Goal: Navigation & Orientation: Find specific page/section

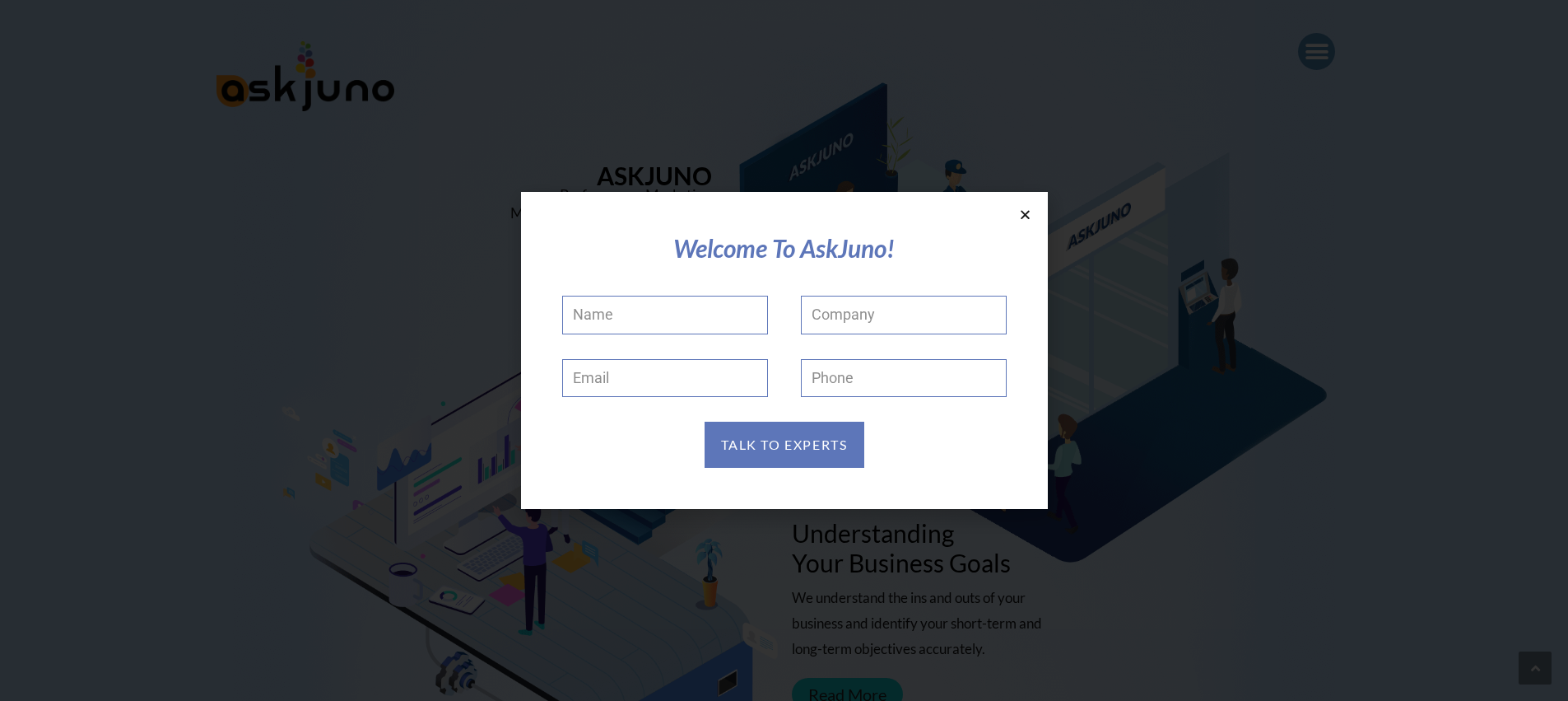
scroll to position [1806, 0]
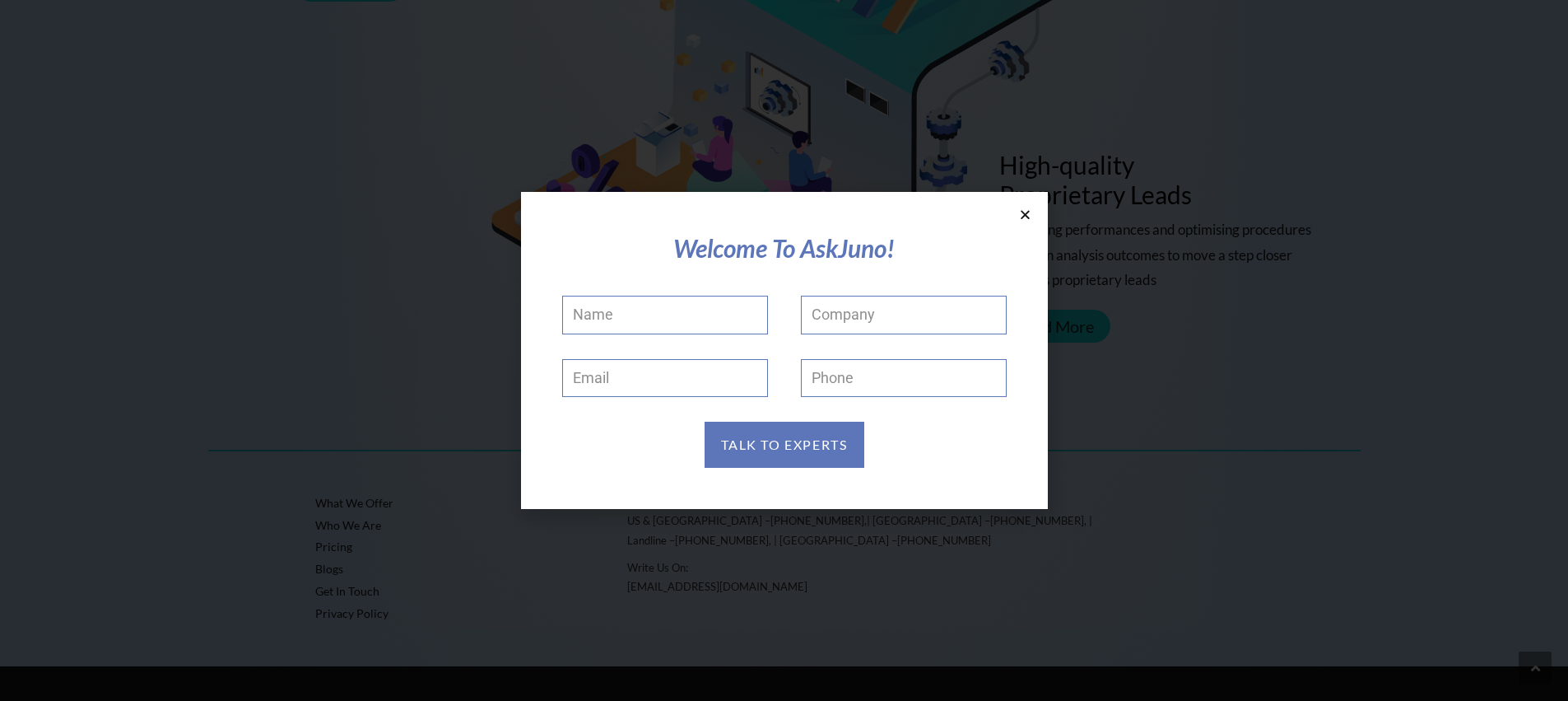
click at [1026, 223] on section "Welcome To AskJuno! Name Company Email Phone TALK TO EXPERTS" at bounding box center [784, 350] width 527 height 317
click at [1025, 219] on icon at bounding box center [1025, 215] width 12 height 12
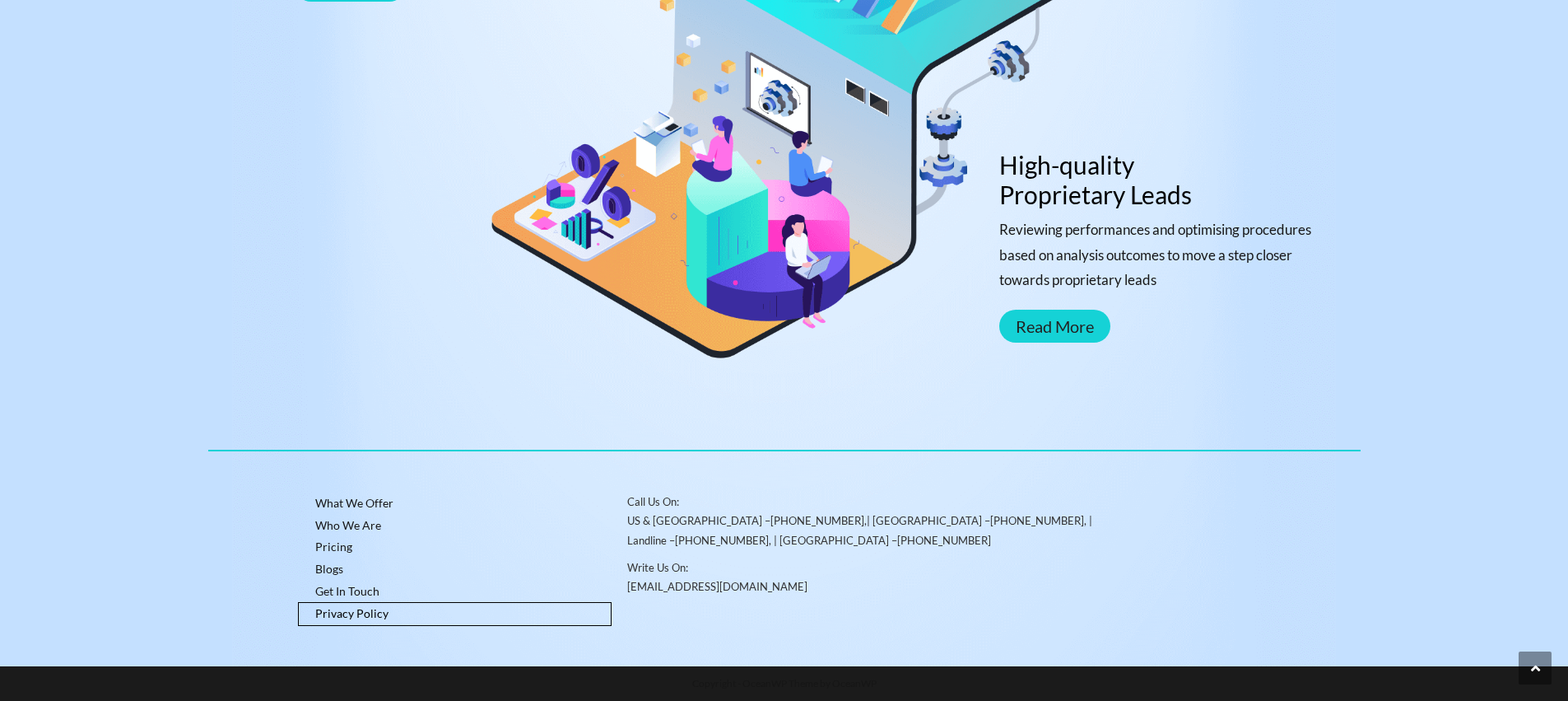
click at [342, 608] on link "Privacy Policy" at bounding box center [455, 614] width 312 height 22
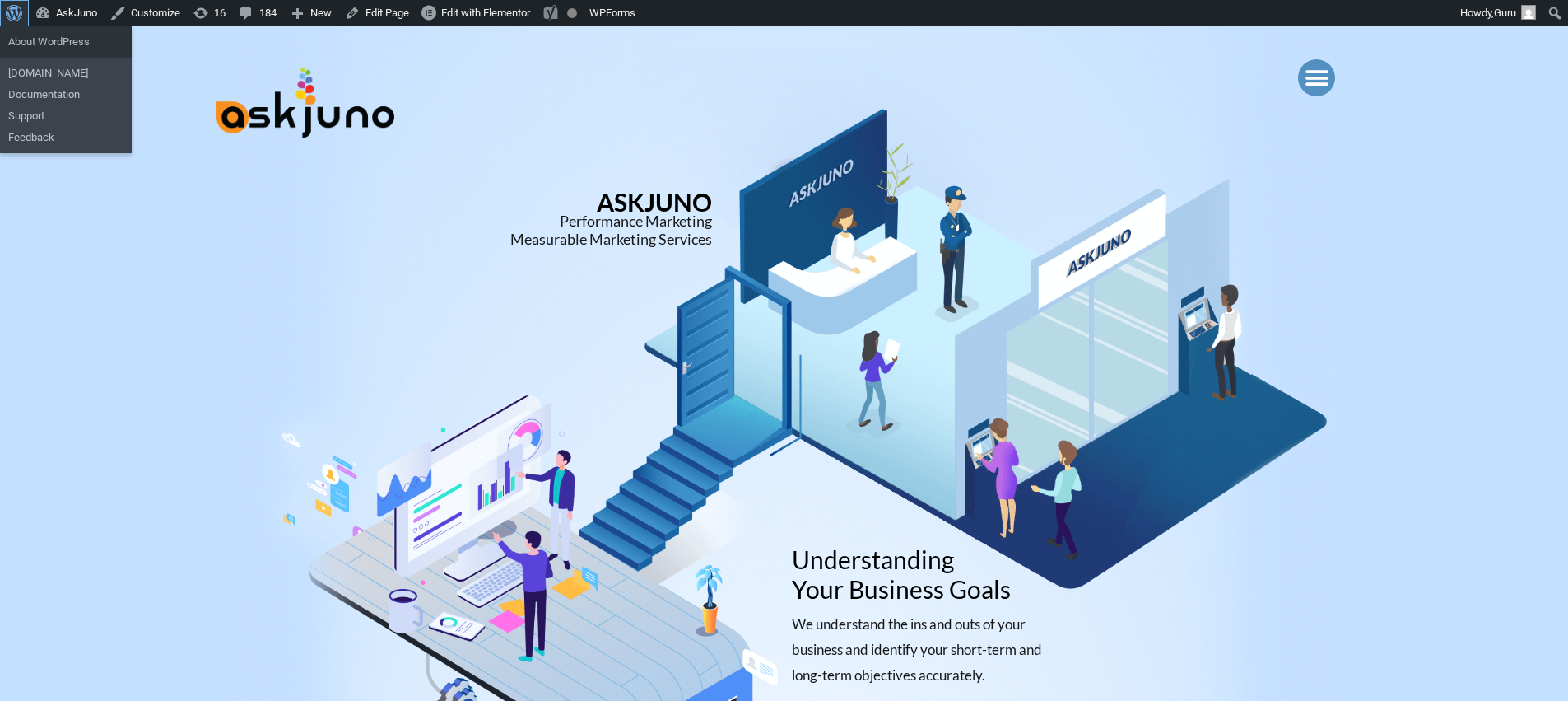
click at [3, 14] on link "About WordPress" at bounding box center [14, 13] width 29 height 26
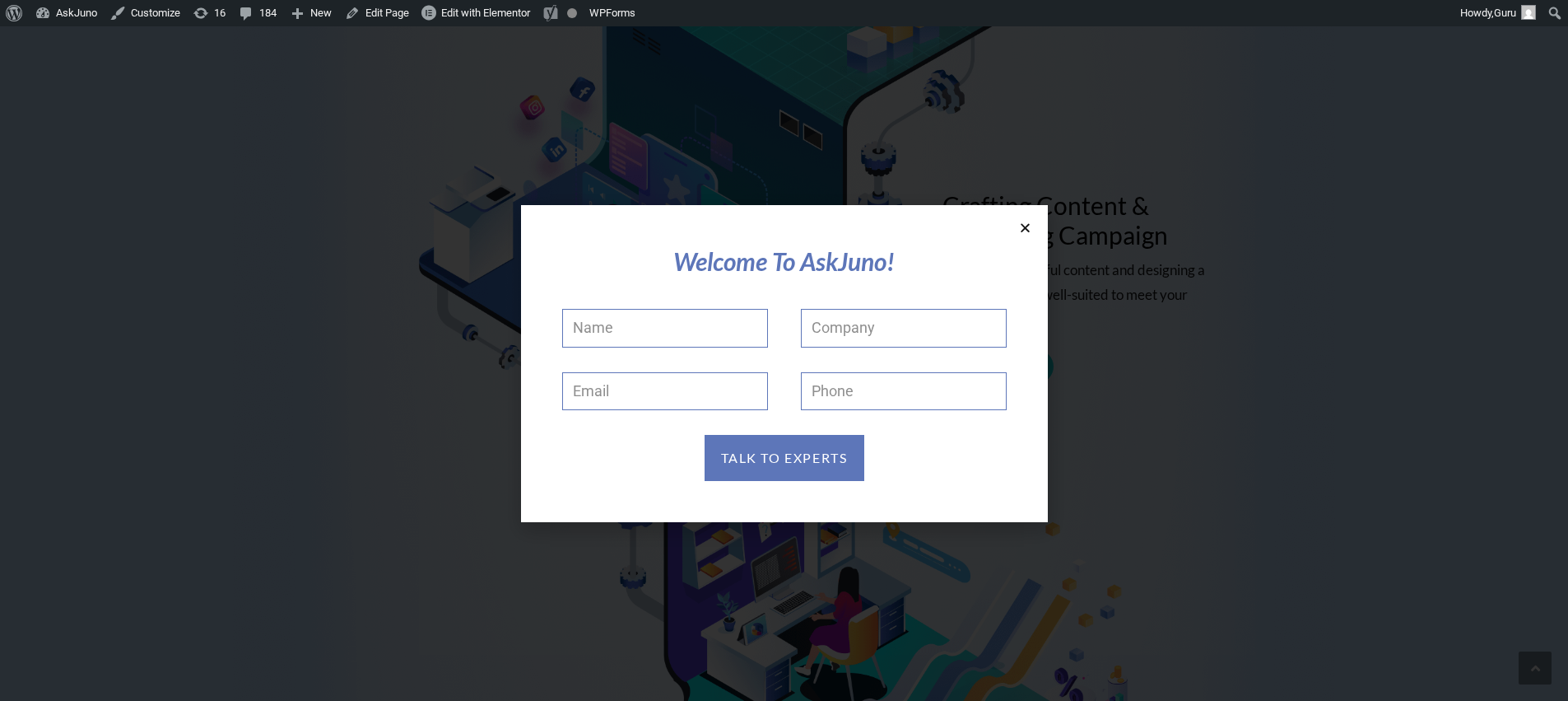
scroll to position [1323, 0]
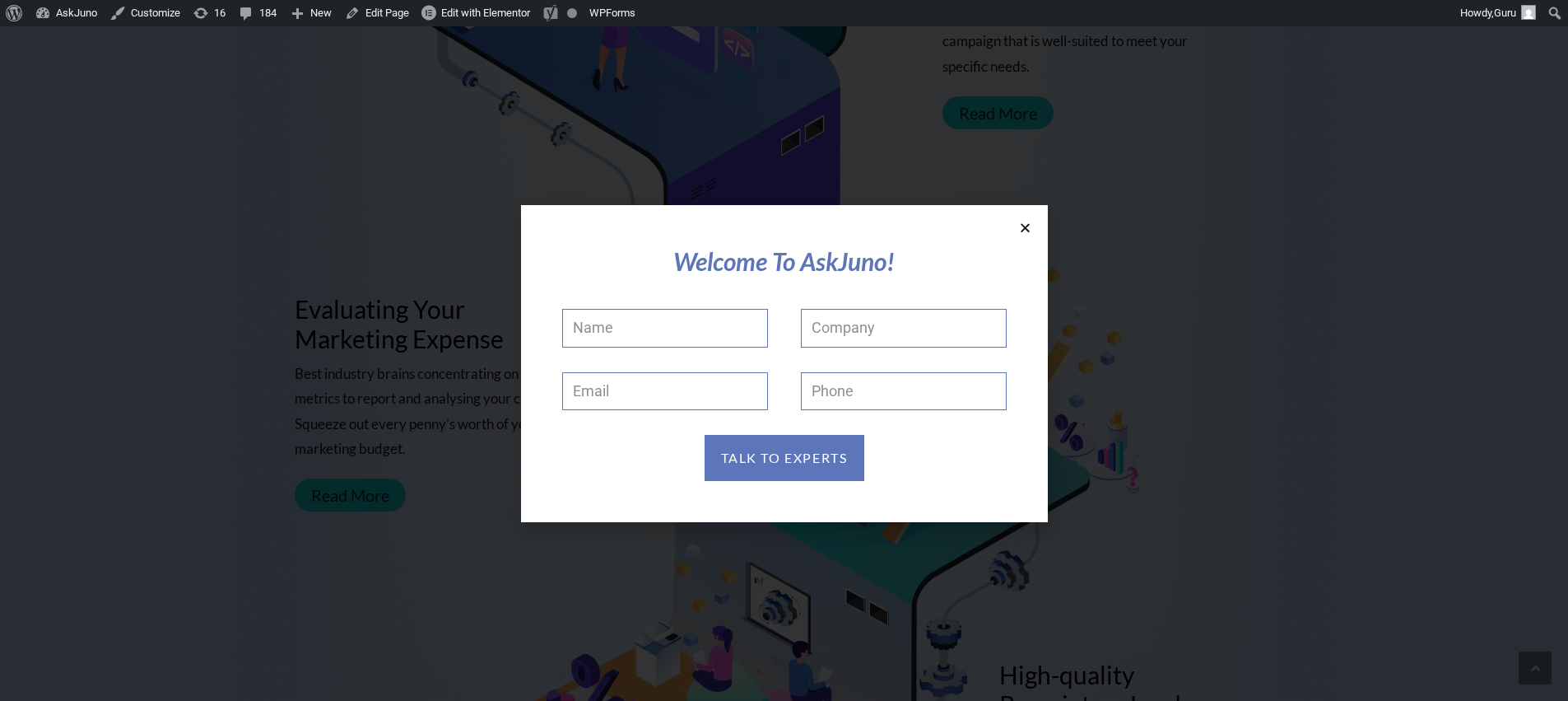
click at [1017, 226] on section "Welcome To AskJuno! Name Company Email Phone TALK TO EXPERTS" at bounding box center [784, 363] width 527 height 317
click at [1024, 226] on div "Welcome To AskJuno! Name Company Email Phone TALK TO EXPERTS" at bounding box center [784, 363] width 527 height 317
click at [1024, 226] on icon at bounding box center [1025, 228] width 12 height 12
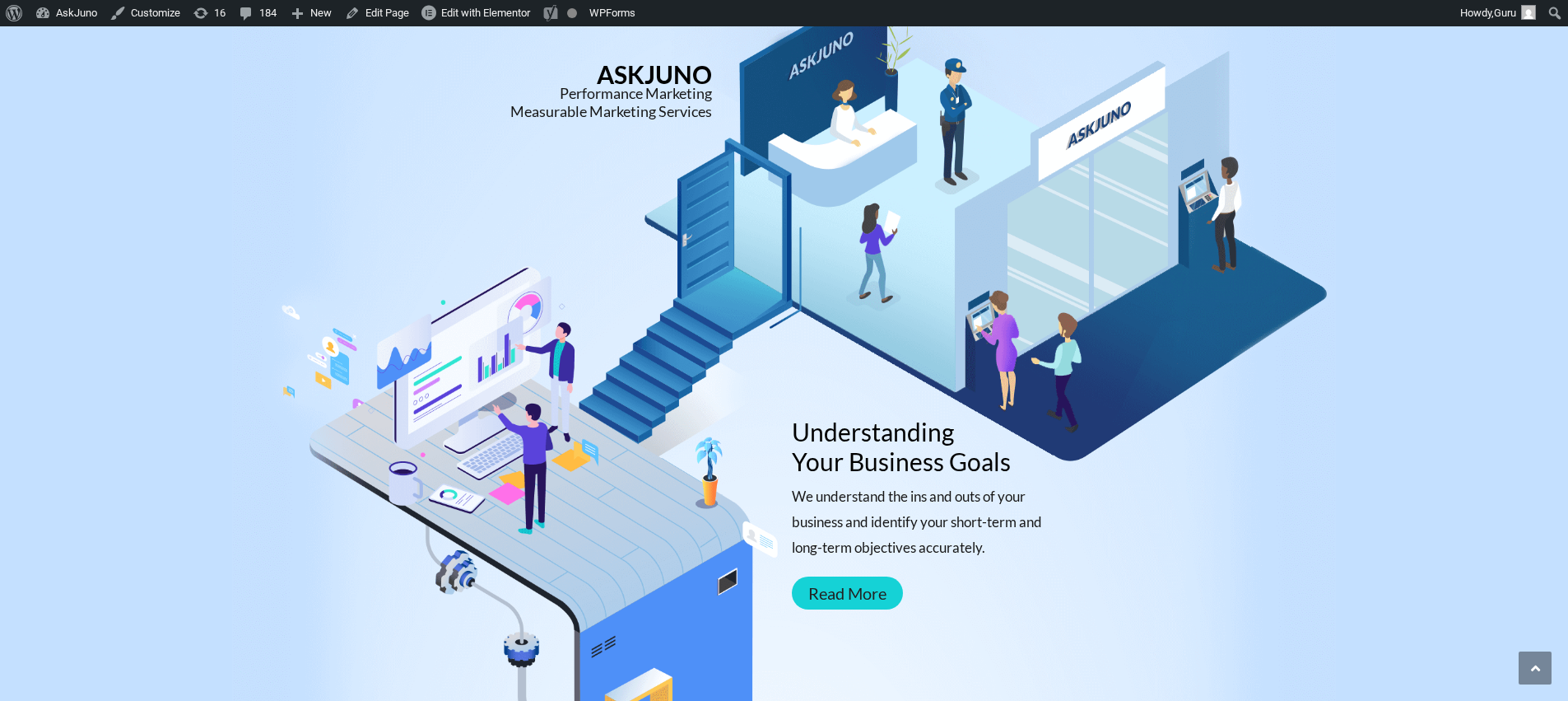
scroll to position [0, 0]
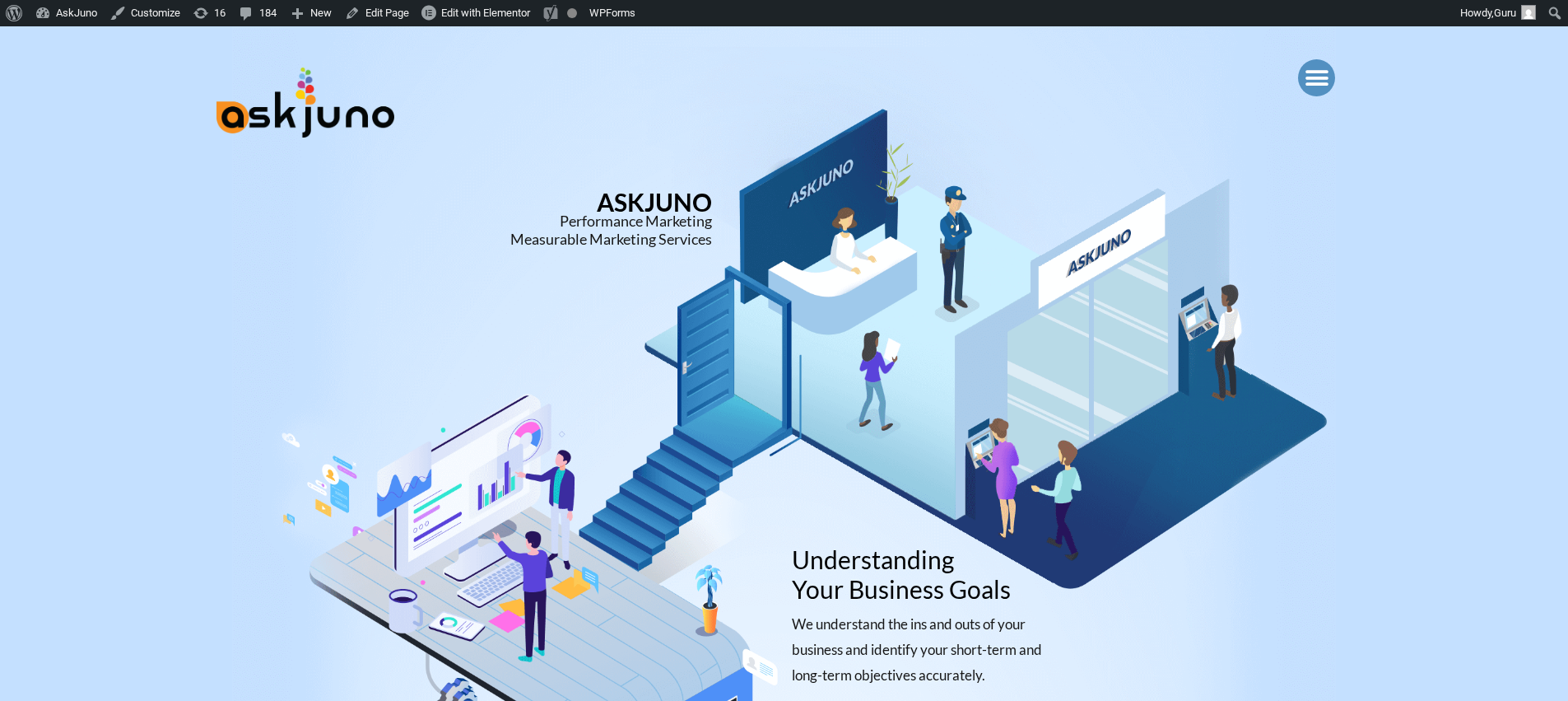
click at [1307, 75] on icon "Menu Toggle" at bounding box center [1317, 78] width 24 height 24
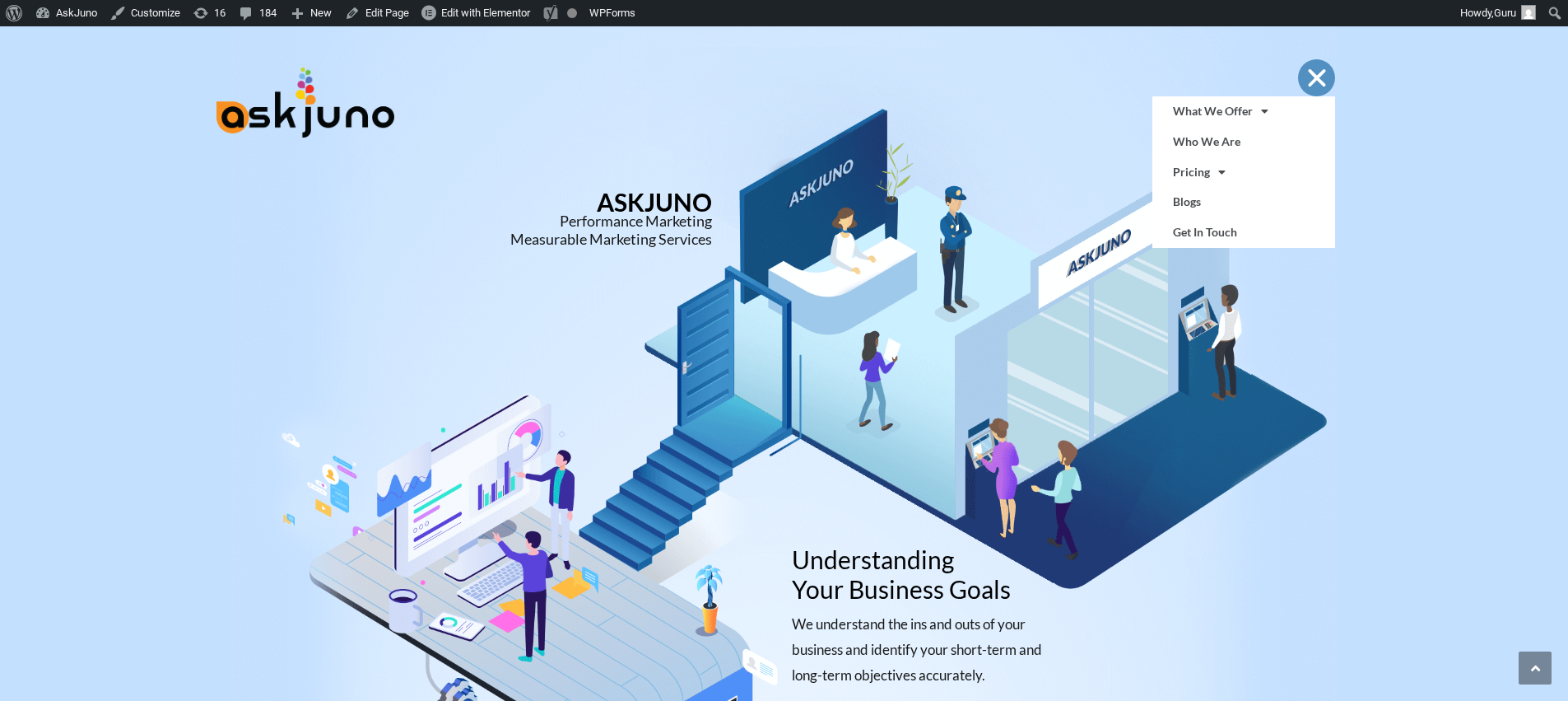
scroll to position [213, 0]
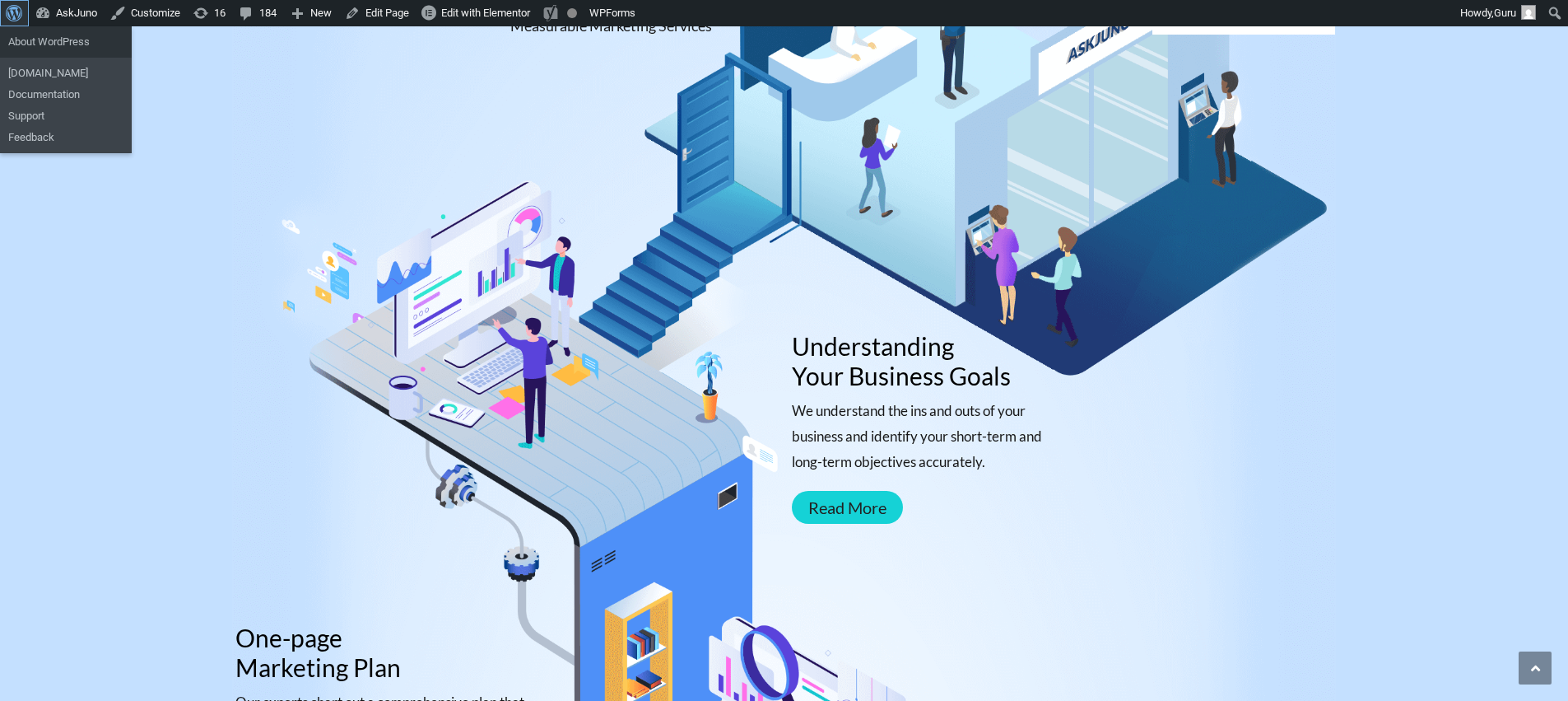
click at [16, 17] on span "Toolbar" at bounding box center [12, 11] width 12 height 23
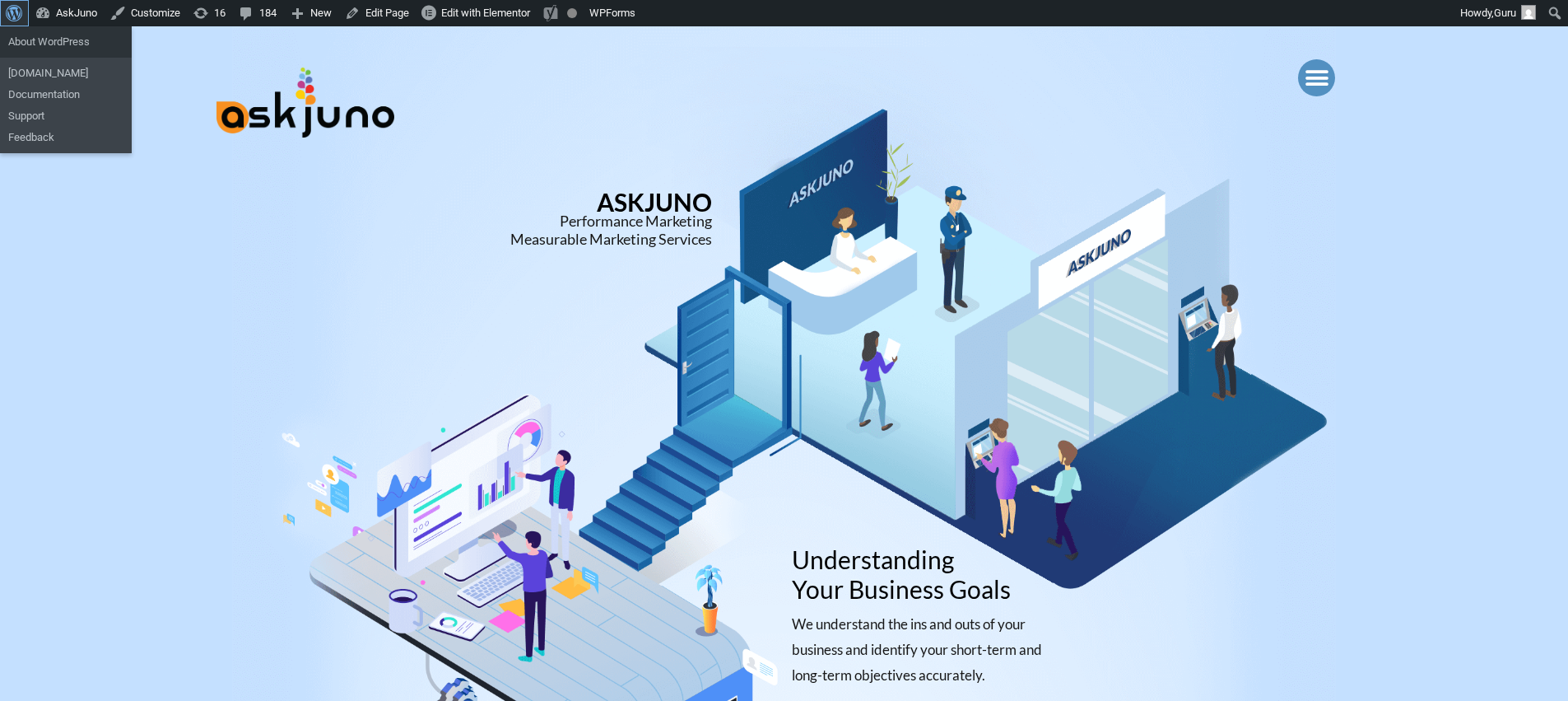
click at [14, 14] on span "Toolbar" at bounding box center [12, 11] width 12 height 23
click at [16, 15] on span "Toolbar" at bounding box center [12, 11] width 12 height 23
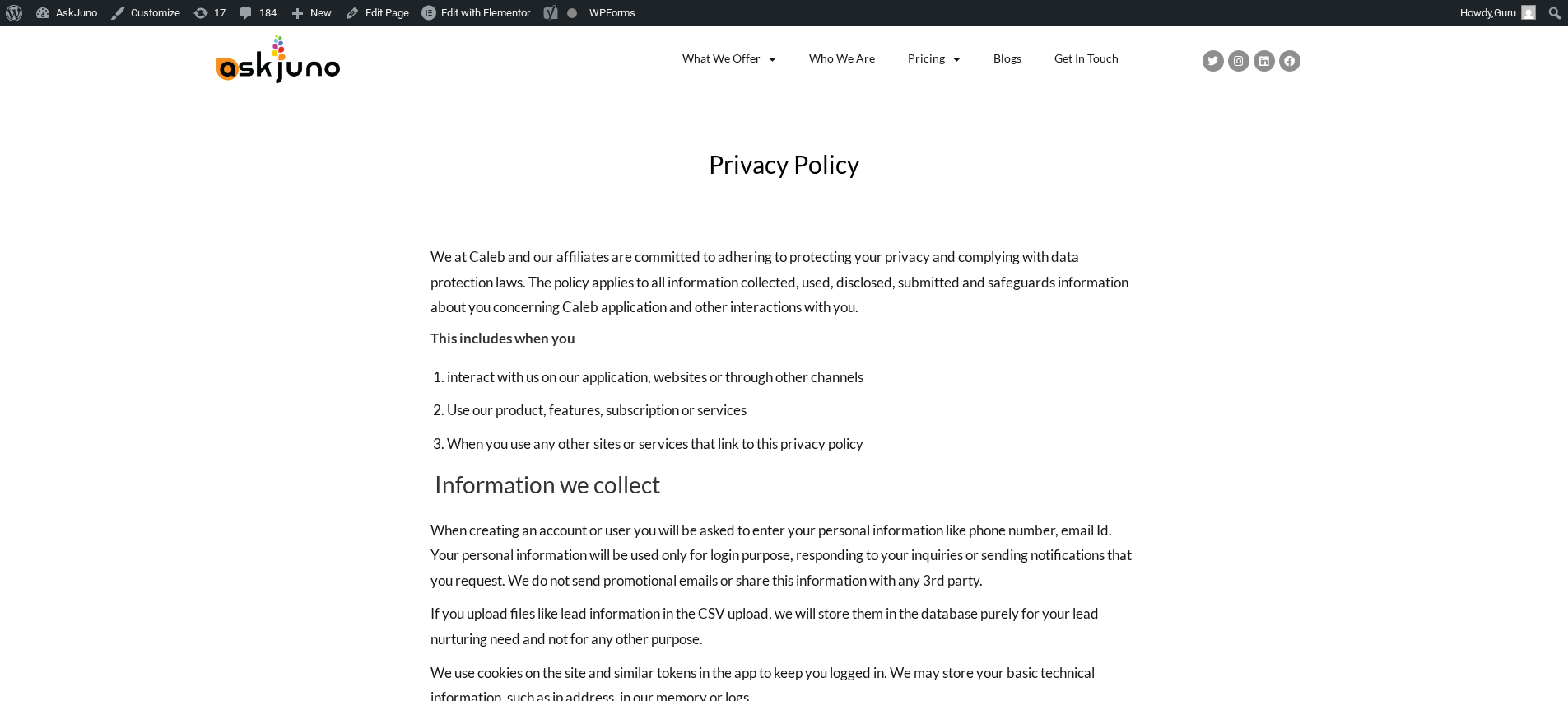
scroll to position [1, 0]
